Goal: Task Accomplishment & Management: Manage account settings

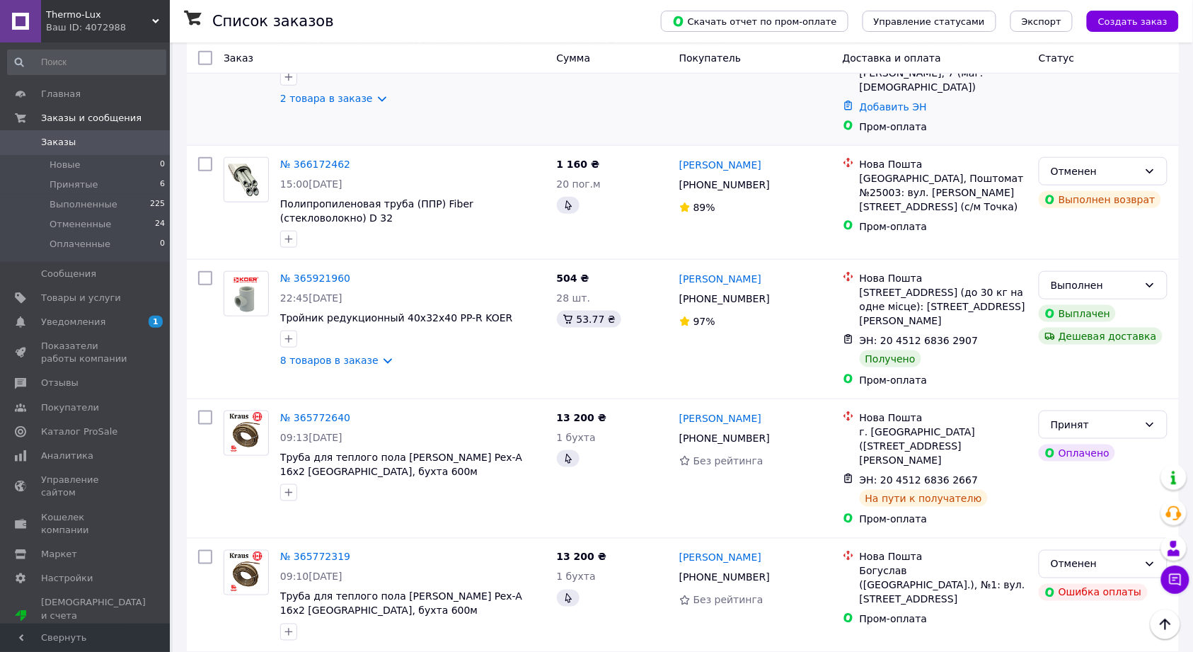
scroll to position [471, 0]
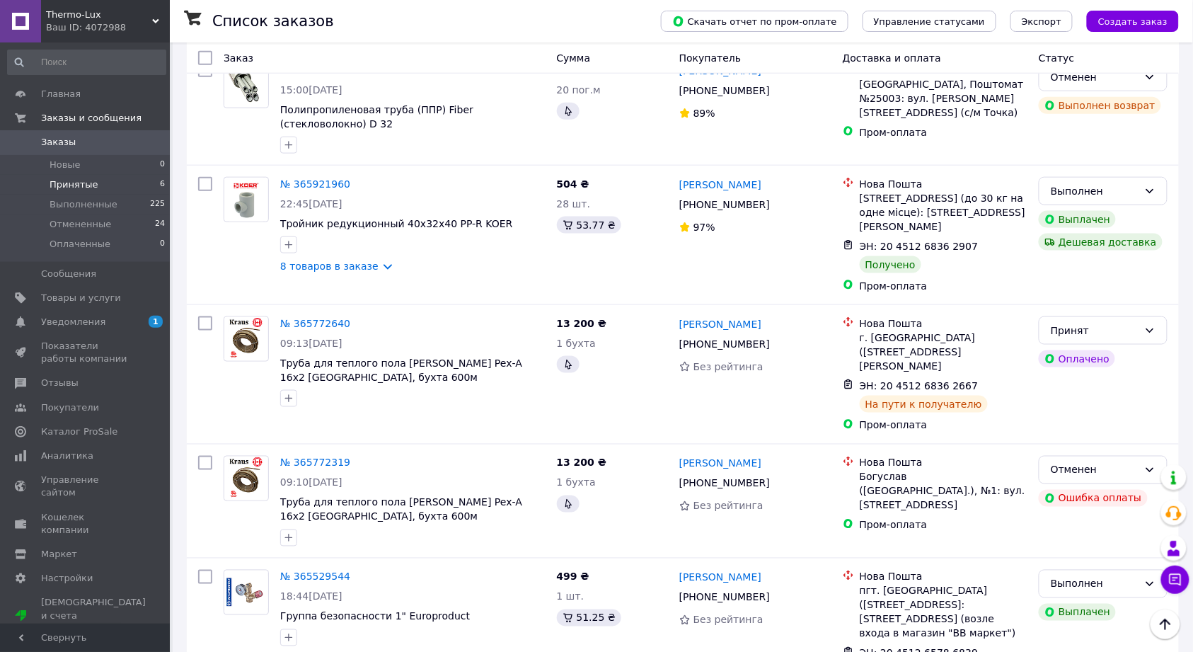
click at [100, 182] on li "Принятые 6" at bounding box center [86, 185] width 173 height 20
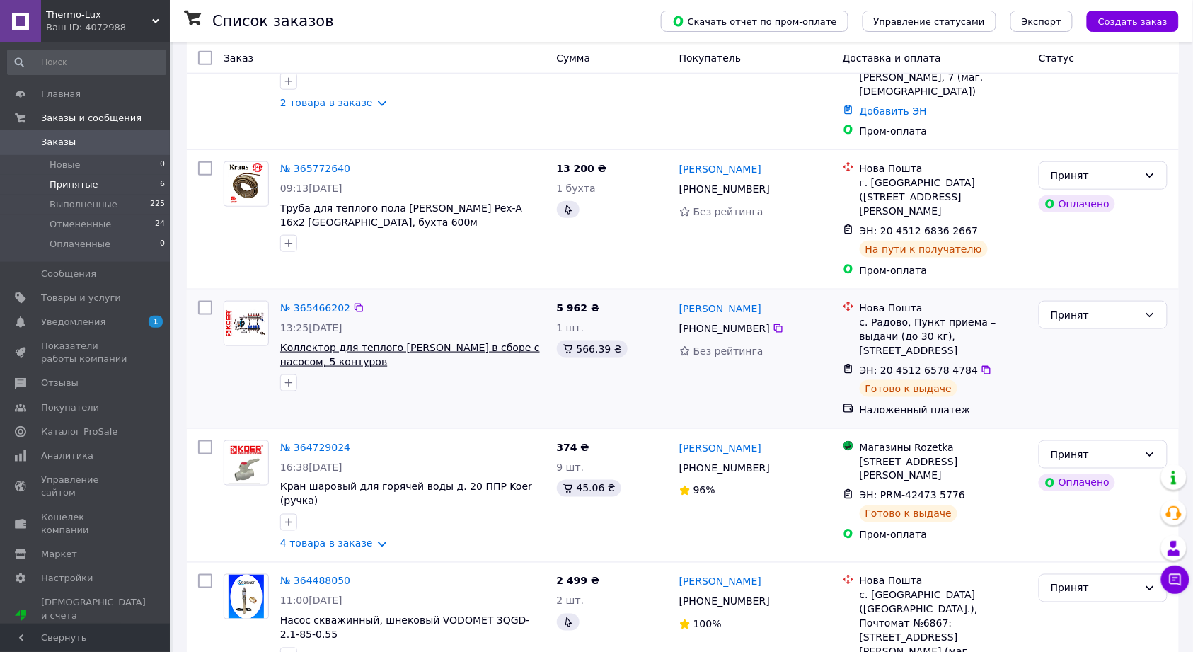
scroll to position [420, 0]
click at [1067, 580] on div "Принят" at bounding box center [1095, 588] width 88 height 16
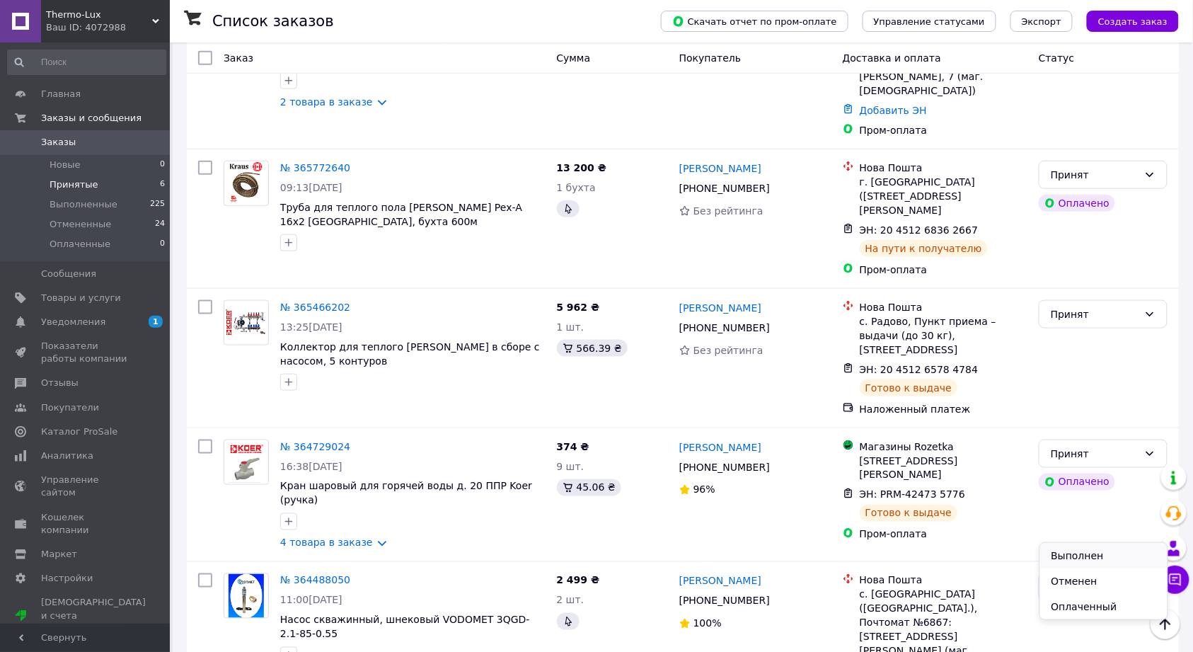
click at [1060, 554] on li "Выполнен" at bounding box center [1104, 555] width 127 height 25
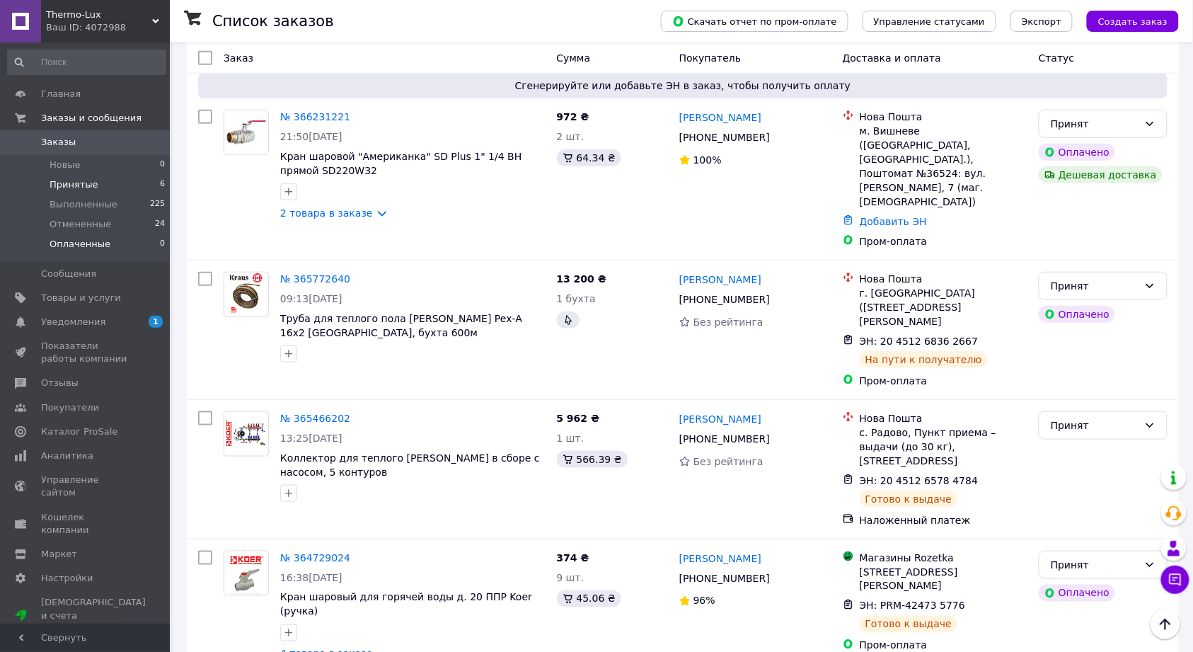
scroll to position [326, 0]
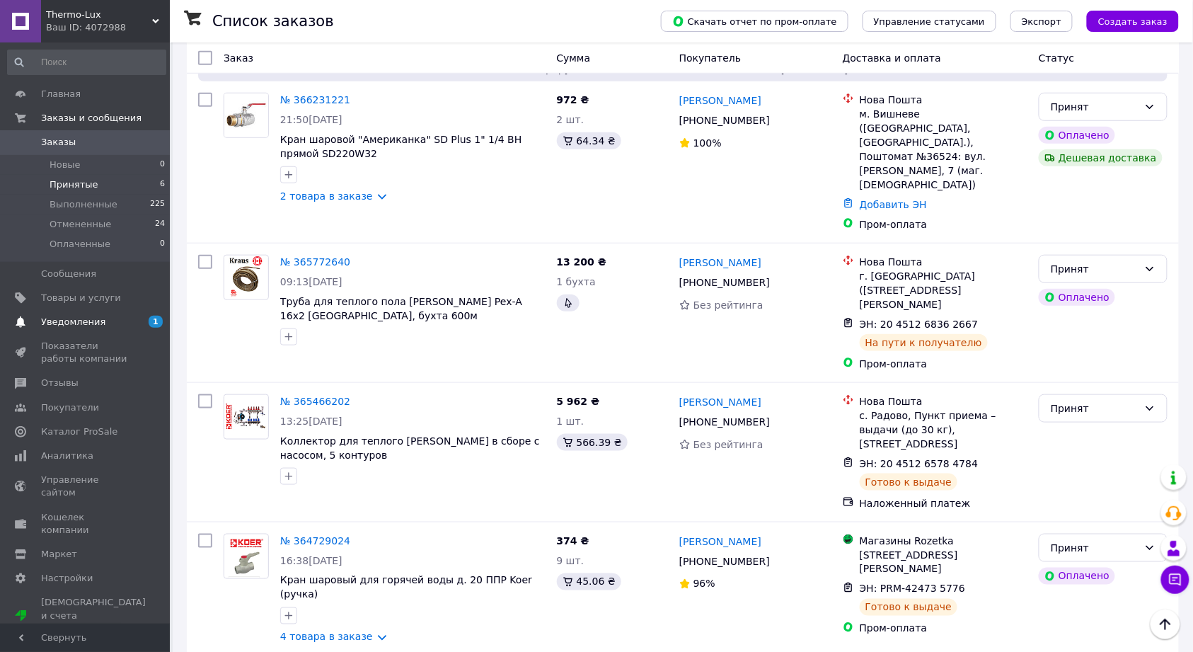
click at [134, 332] on link "Уведомления 1 0" at bounding box center [86, 322] width 173 height 24
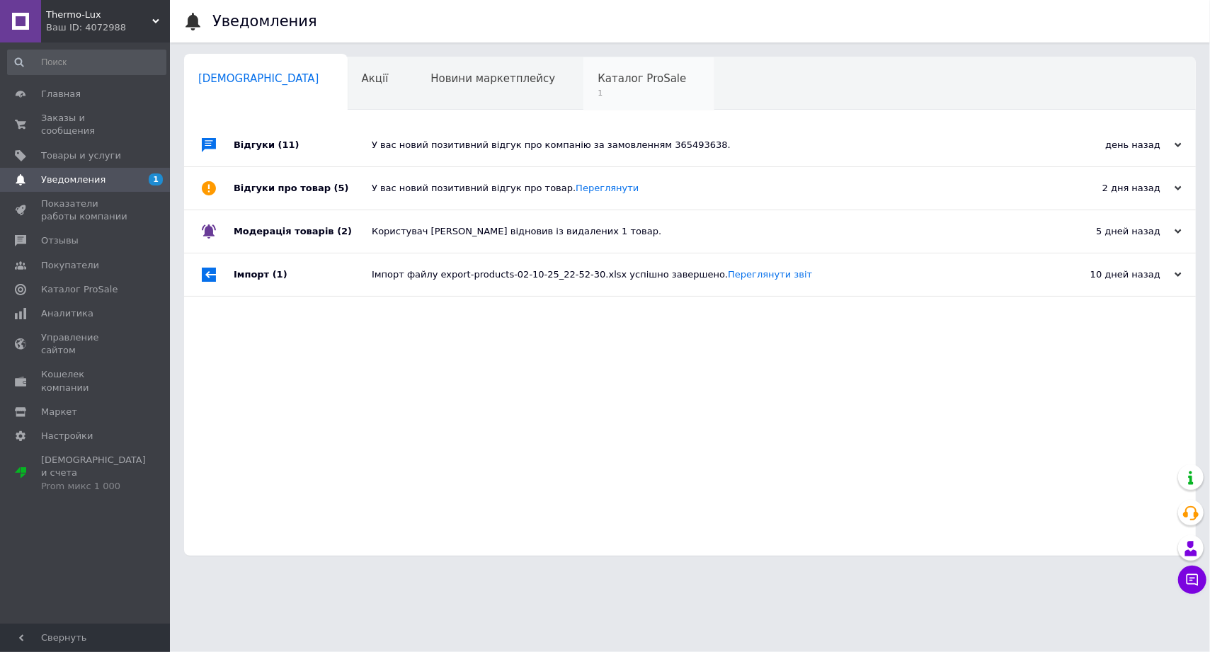
click at [583, 86] on div "Каталог ProSale 1" at bounding box center [648, 84] width 131 height 54
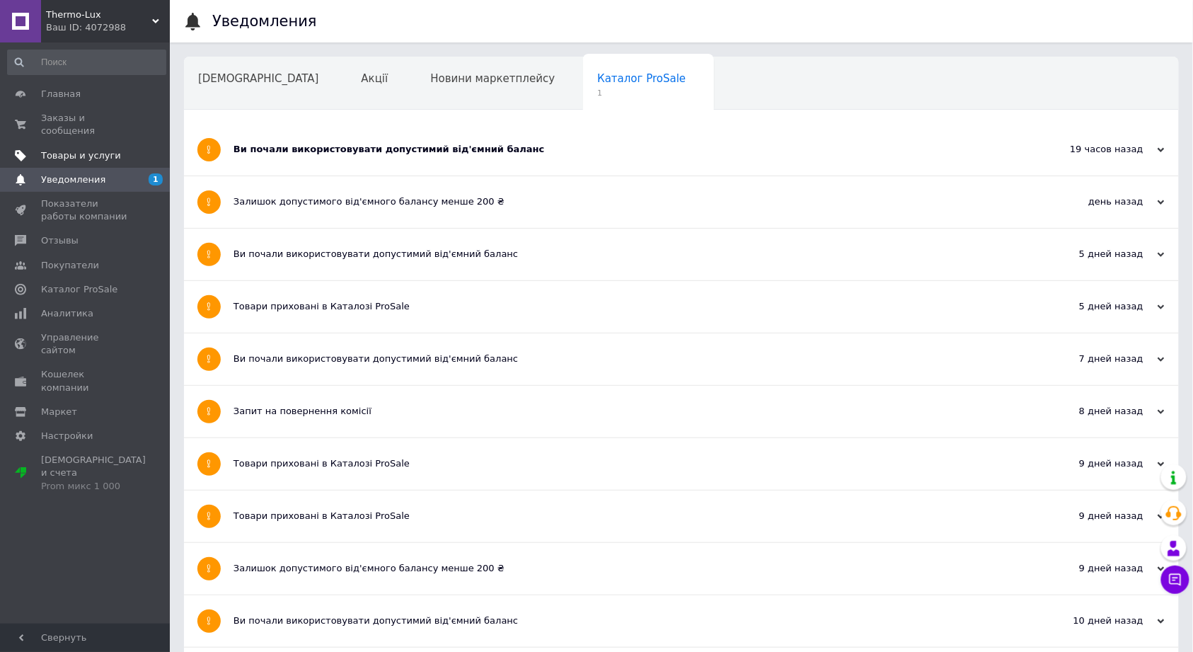
click at [69, 149] on span "Товары и услуги" at bounding box center [81, 155] width 80 height 13
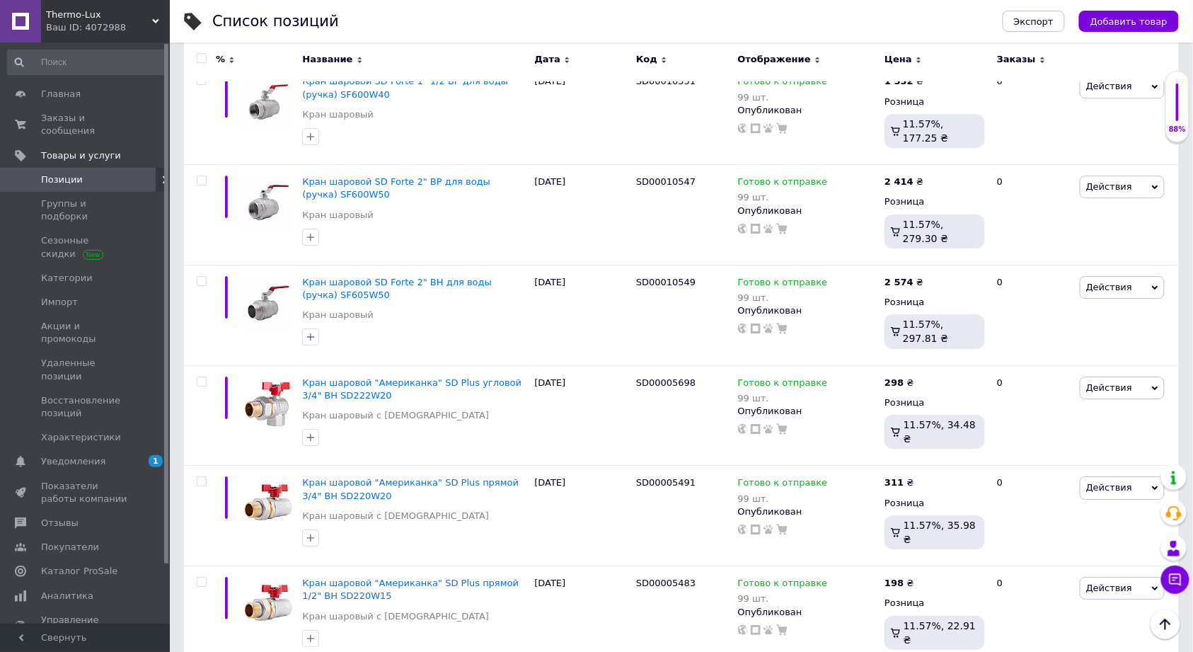
scroll to position [8257, 0]
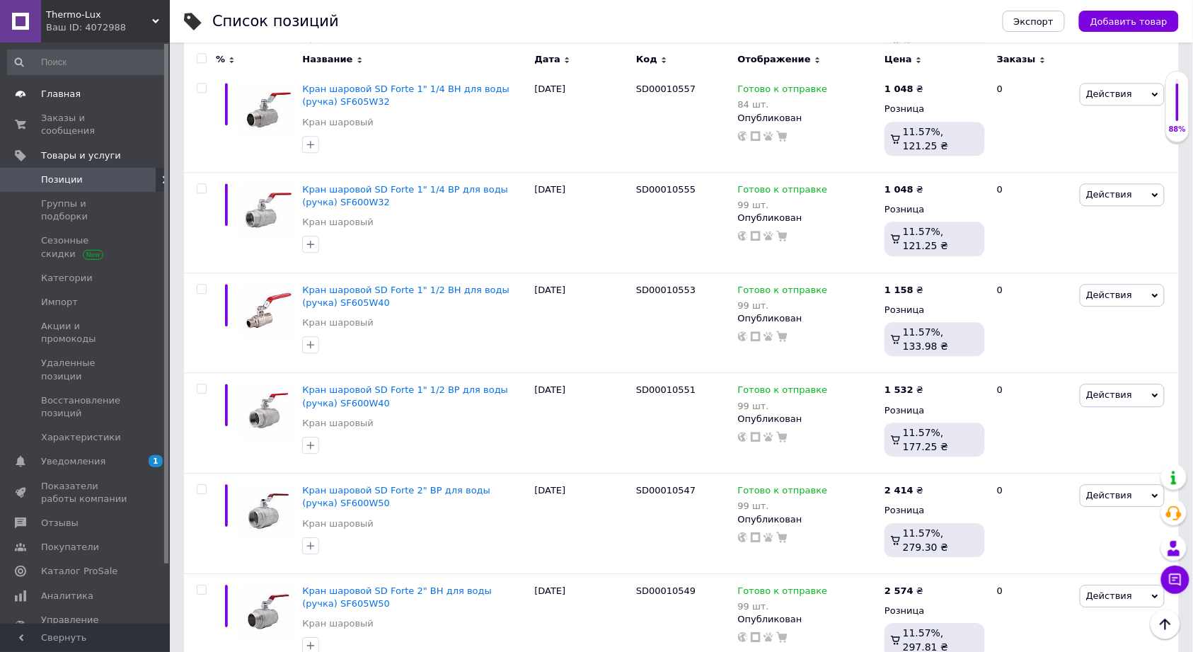
click at [65, 98] on span "Главная" at bounding box center [61, 94] width 40 height 13
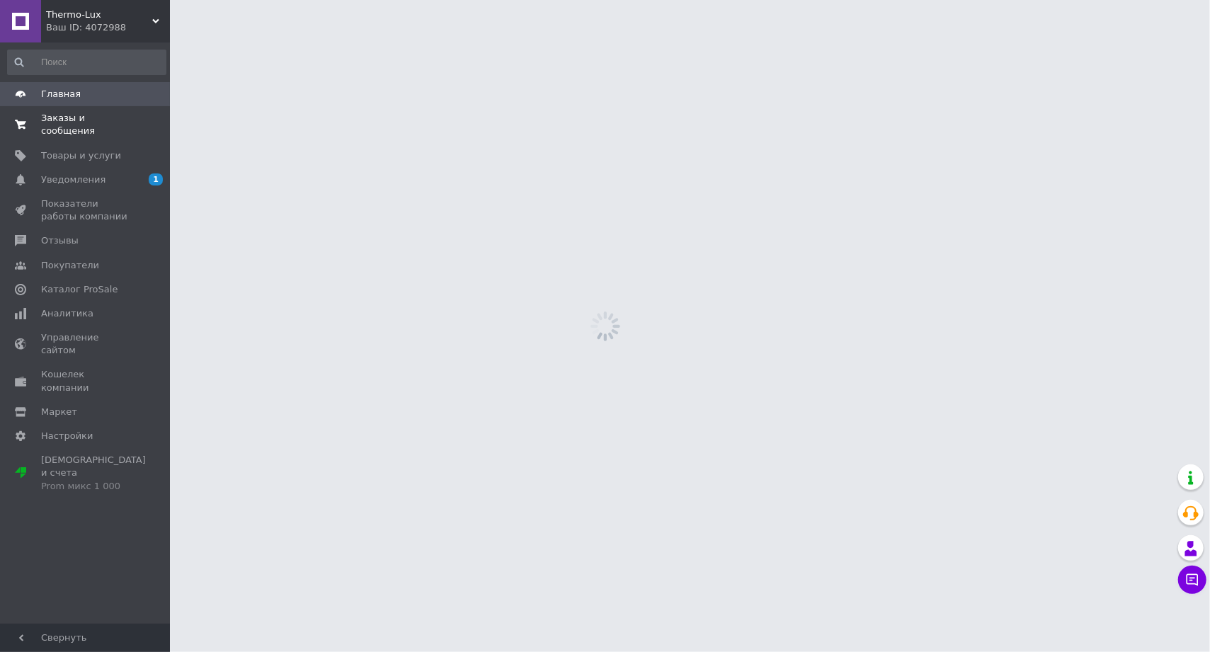
click at [64, 115] on span "Заказы и сообщения" at bounding box center [86, 124] width 90 height 25
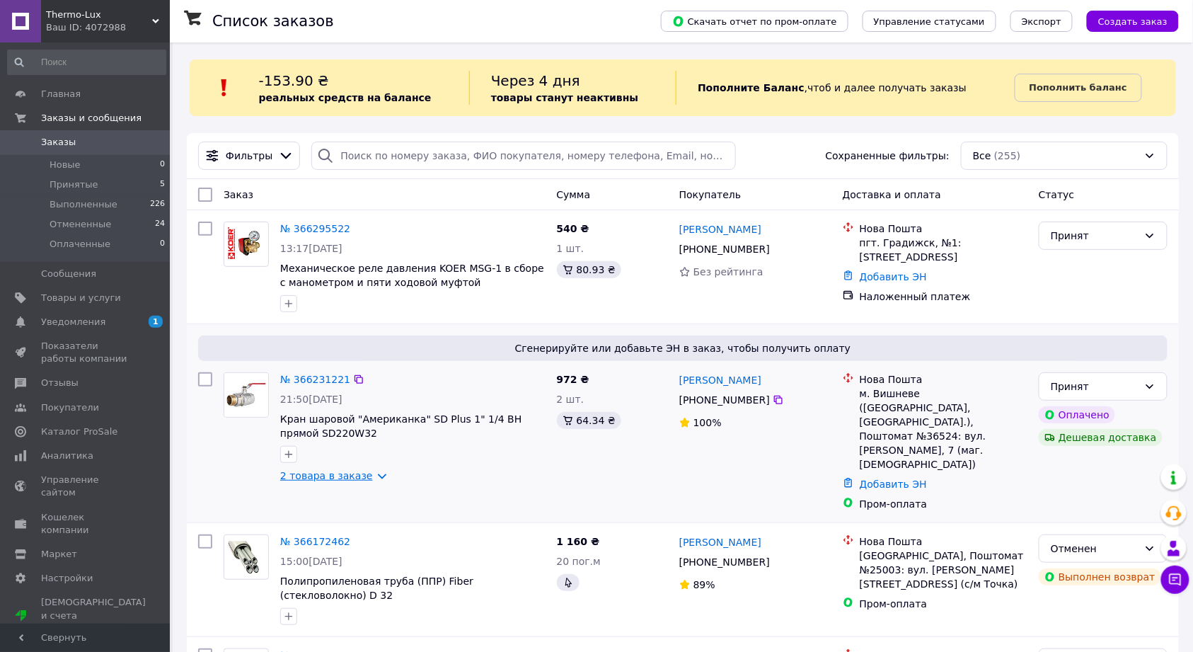
click at [365, 477] on link "2 товара в заказе" at bounding box center [326, 475] width 93 height 11
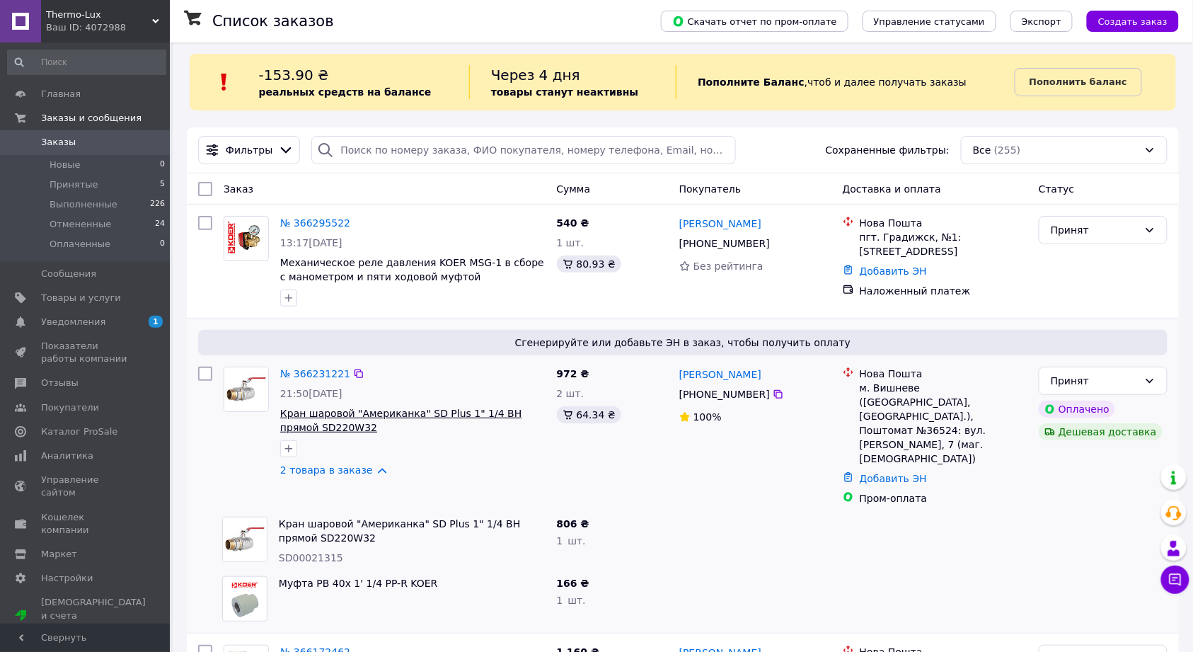
scroll to position [94, 0]
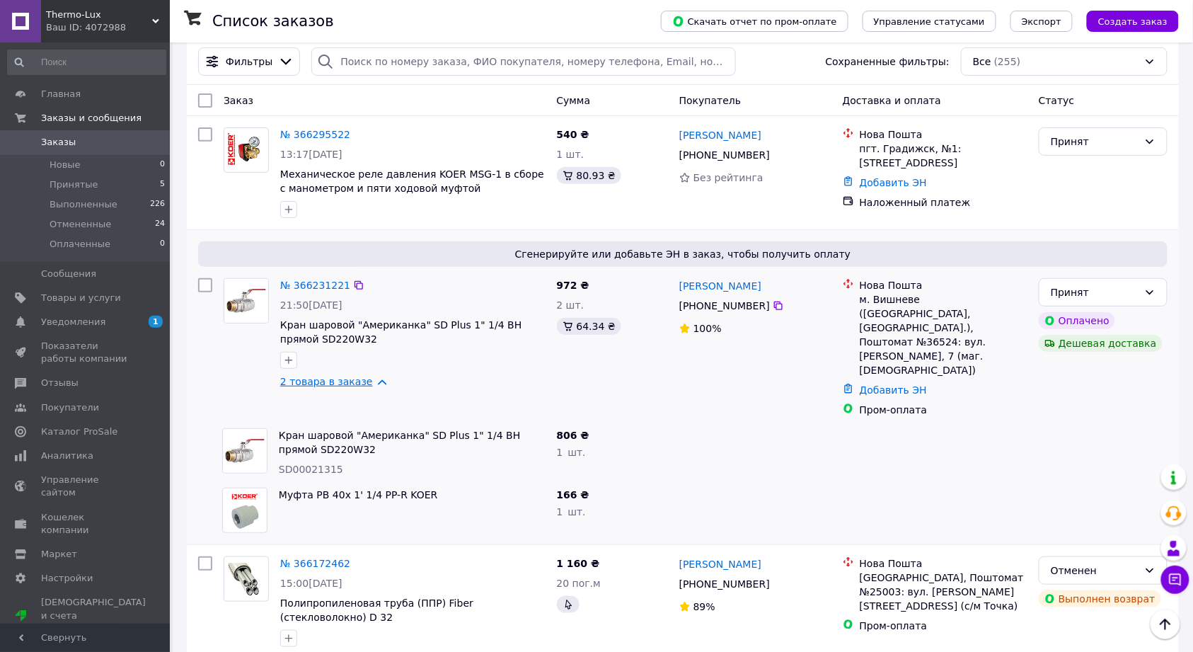
click at [369, 380] on link "2 товара в заказе" at bounding box center [326, 381] width 93 height 11
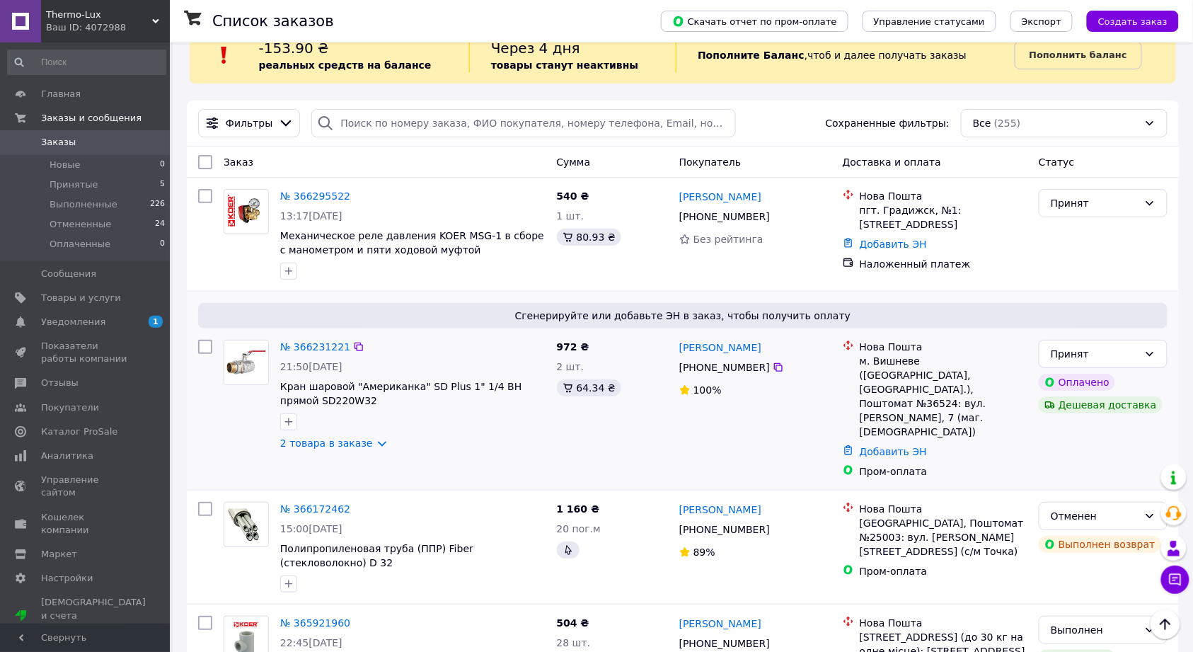
scroll to position [0, 0]
